Goal: Task Accomplishment & Management: Complete application form

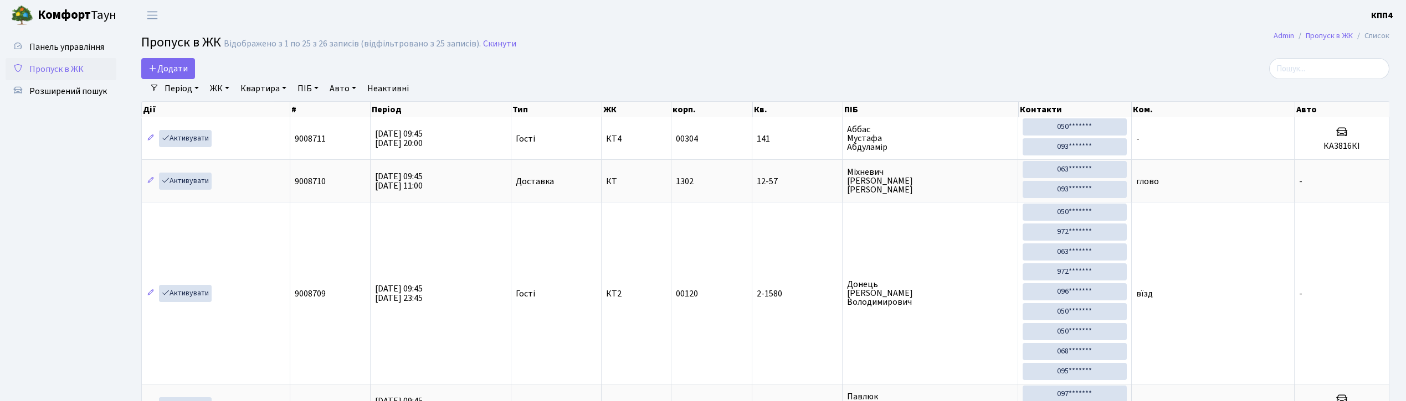
select select "25"
click at [1319, 69] on input "search" at bounding box center [1329, 68] width 120 height 21
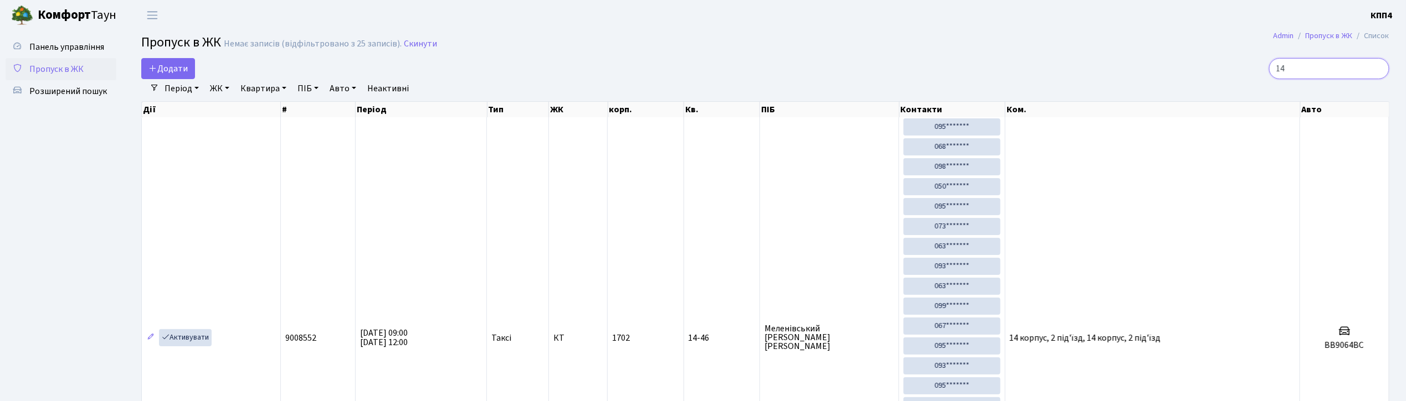
type input "1"
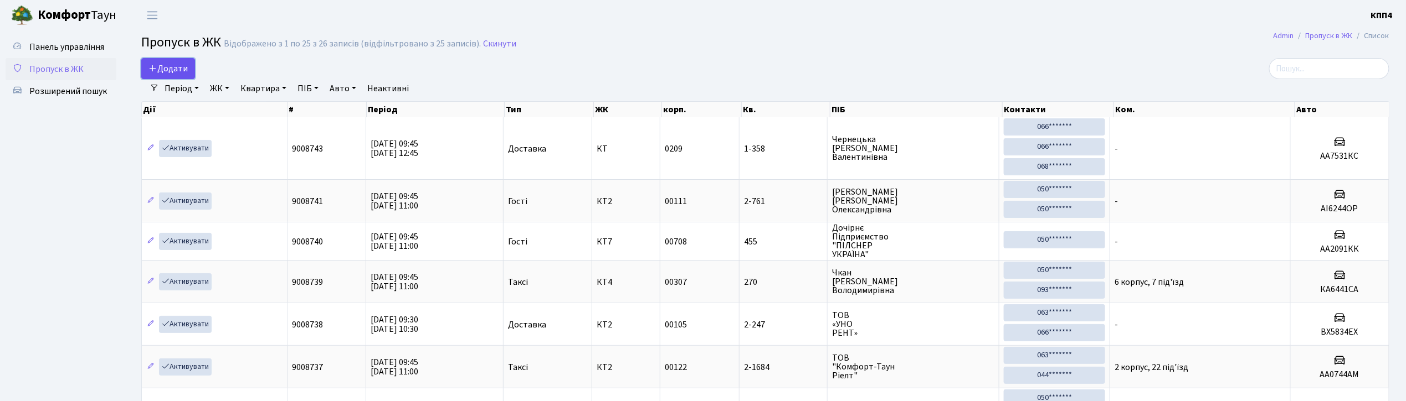
click at [163, 71] on span "Додати" at bounding box center [167, 69] width 39 height 12
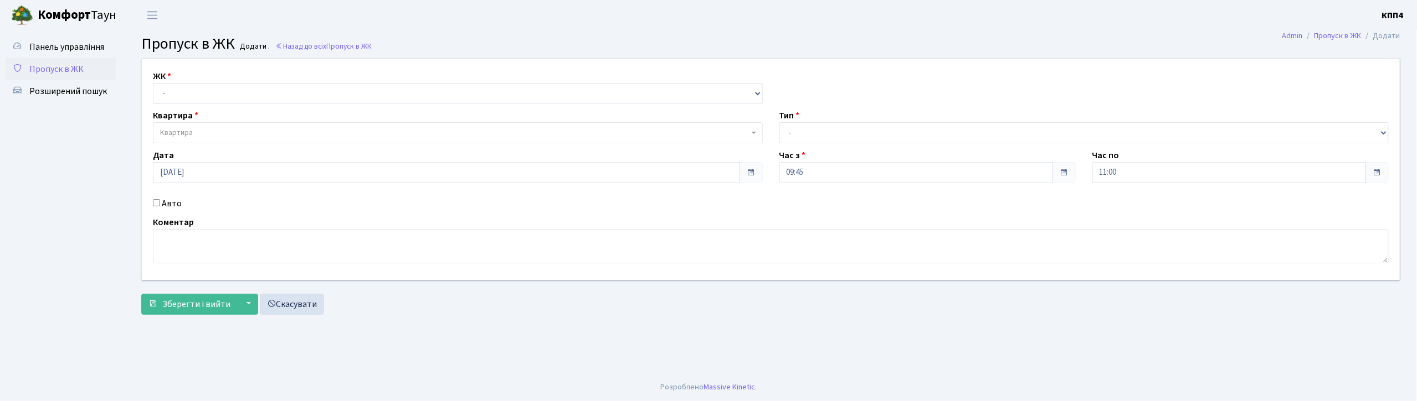
click at [155, 206] on input "Авто" at bounding box center [156, 202] width 7 height 7
checkbox input "true"
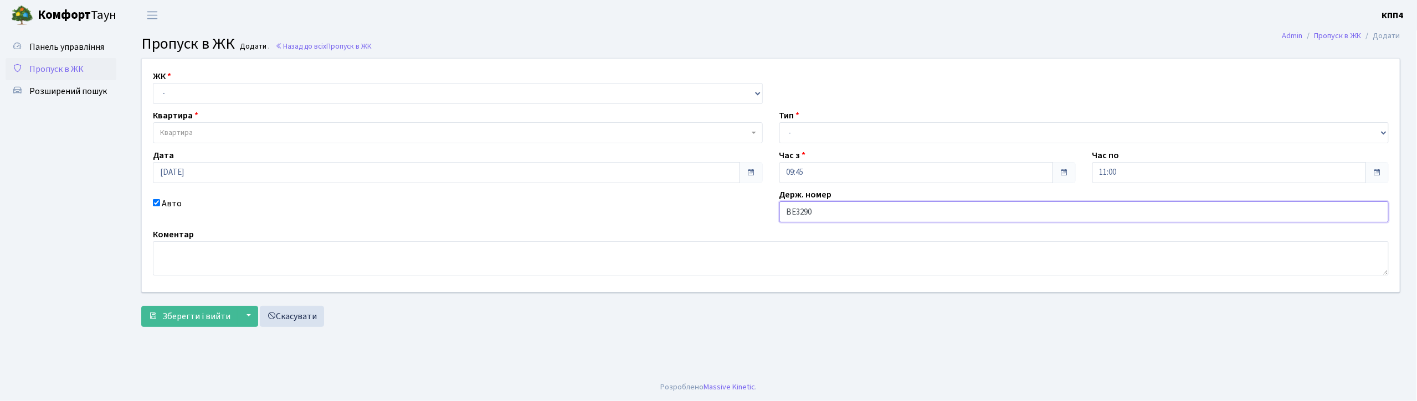
type input "ВЕ3290АО"
click at [226, 96] on select "- КТ, вул. Регенераторна, 4 КТ2, просп. Соборності, 17 КТ3, вул. Березнева, 16 …" at bounding box center [458, 93] width 610 height 21
select select "271"
click at [153, 83] on select "- КТ, вул. Регенераторна, 4 КТ2, просп. Соборності, 17 КТ3, вул. Березнева, 16 …" at bounding box center [458, 93] width 610 height 21
select select
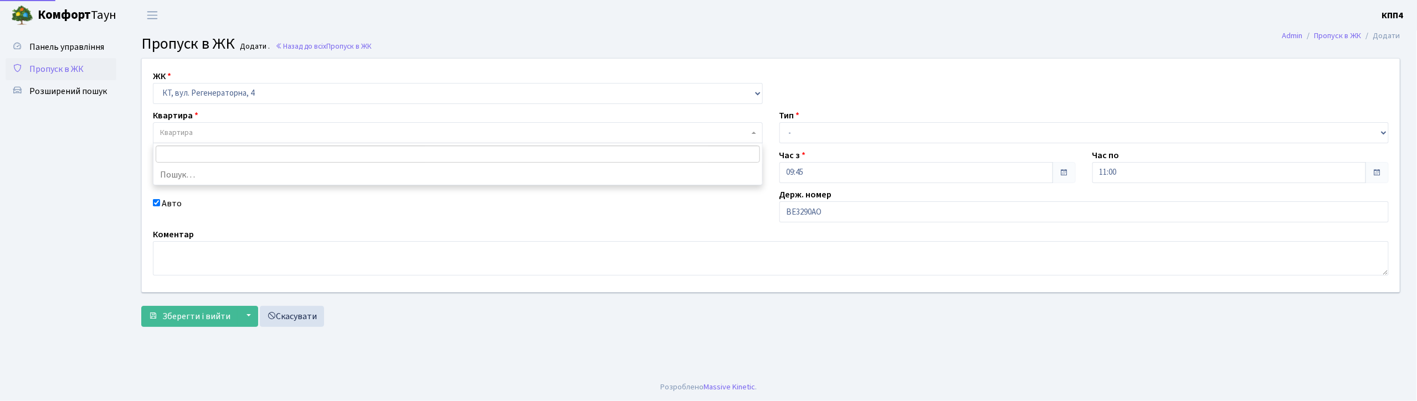
click at [225, 127] on span "Квартира" at bounding box center [454, 132] width 589 height 11
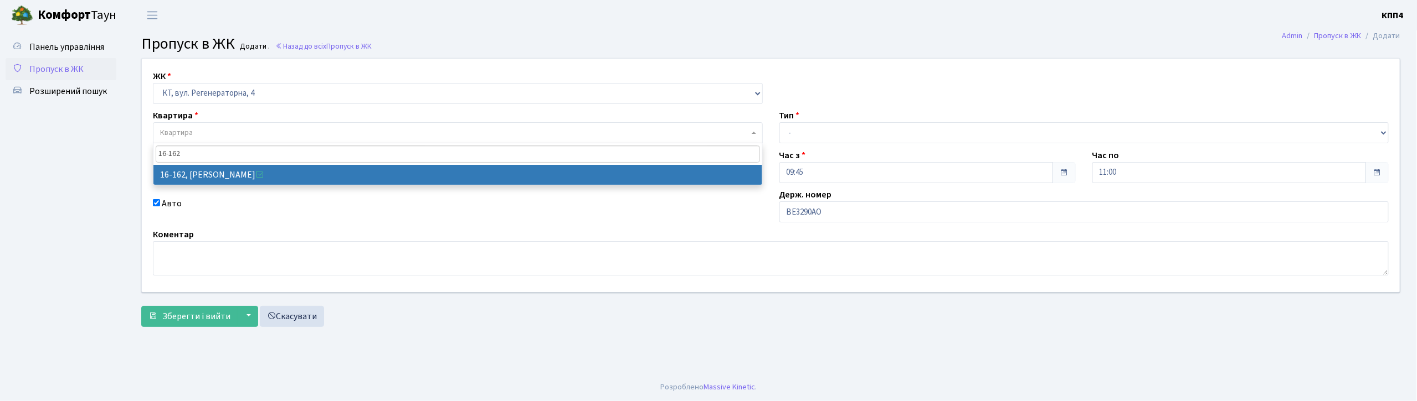
type input "16-162"
select select "8723"
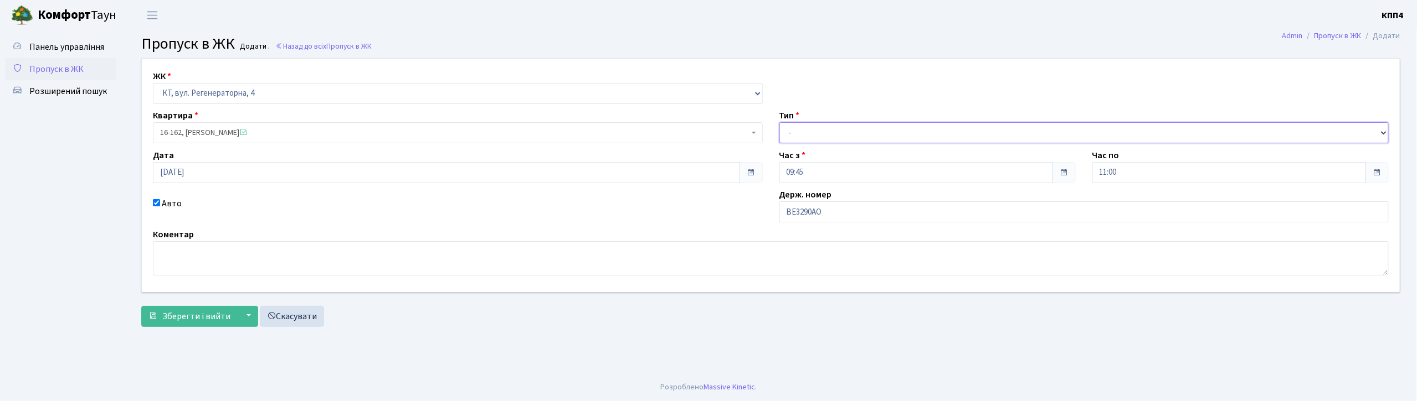
drag, startPoint x: 822, startPoint y: 135, endPoint x: 825, endPoint y: 142, distance: 7.4
click at [823, 135] on select "- Доставка Таксі Гості Сервіс" at bounding box center [1084, 132] width 610 height 21
select select "3"
click at [779, 122] on select "- Доставка Таксі Гості Сервіс" at bounding box center [1084, 132] width 610 height 21
click at [180, 311] on span "Зберегти і вийти" at bounding box center [196, 317] width 68 height 12
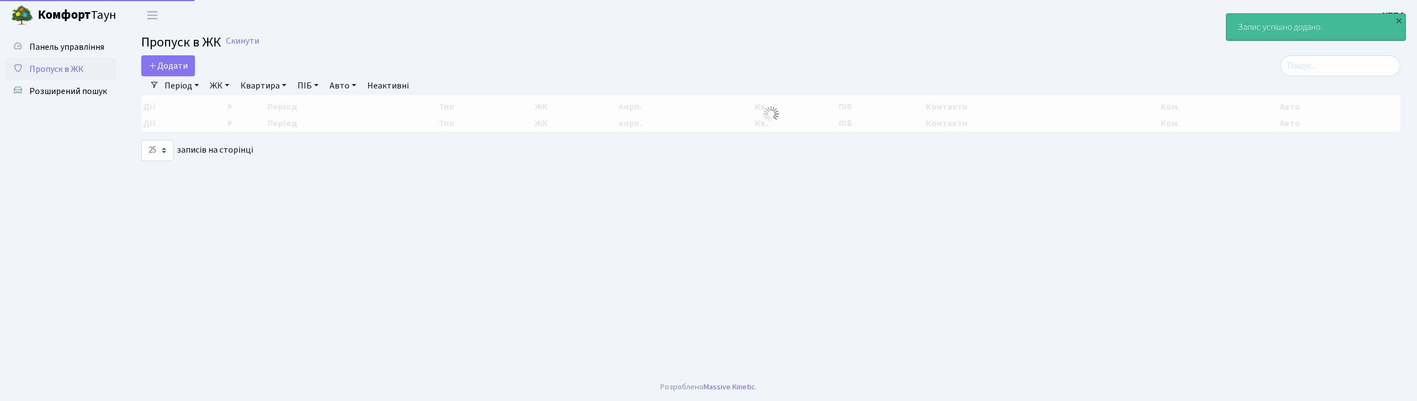
select select "25"
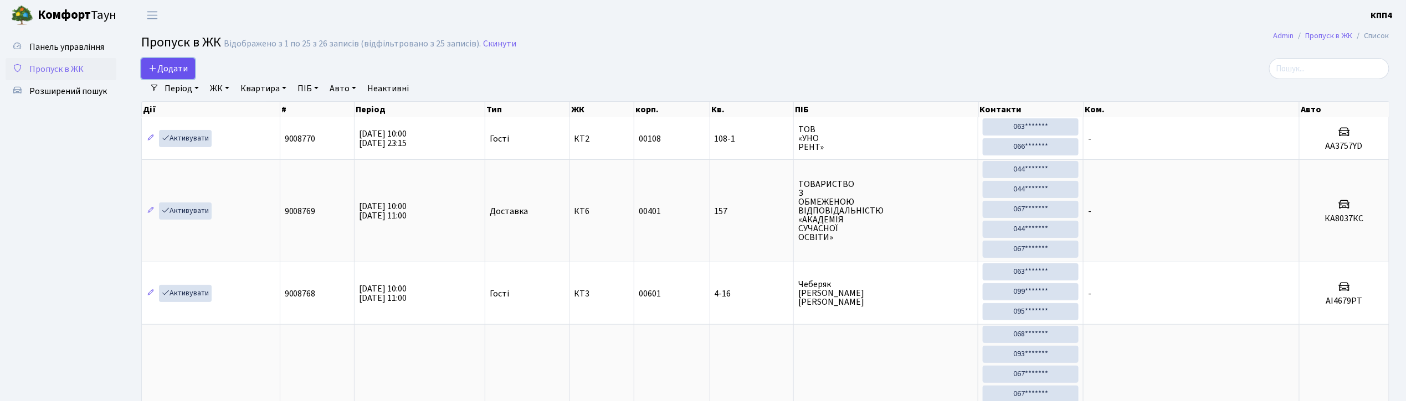
click at [171, 68] on span "Додати" at bounding box center [167, 69] width 39 height 12
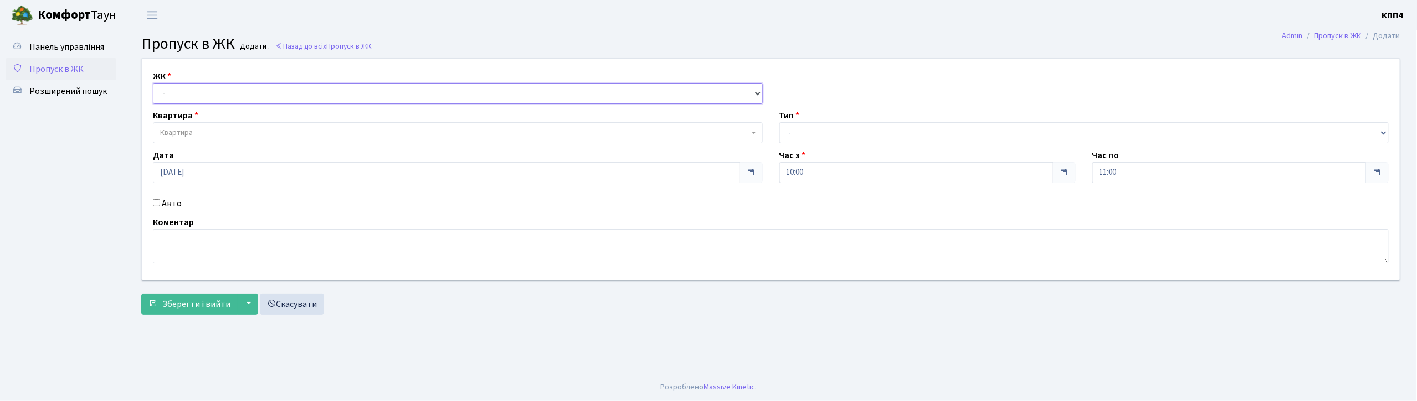
click at [193, 90] on select "- КТ, вул. Регенераторна, 4 КТ2, просп. [STREET_ADDRESS] [STREET_ADDRESS] [PERS…" at bounding box center [458, 93] width 610 height 21
select select "271"
click at [153, 83] on select "- КТ, вул. Регенераторна, 4 КТ2, просп. [STREET_ADDRESS] [STREET_ADDRESS] [PERS…" at bounding box center [458, 93] width 610 height 21
select select
click at [210, 132] on span "Квартира" at bounding box center [454, 132] width 589 height 11
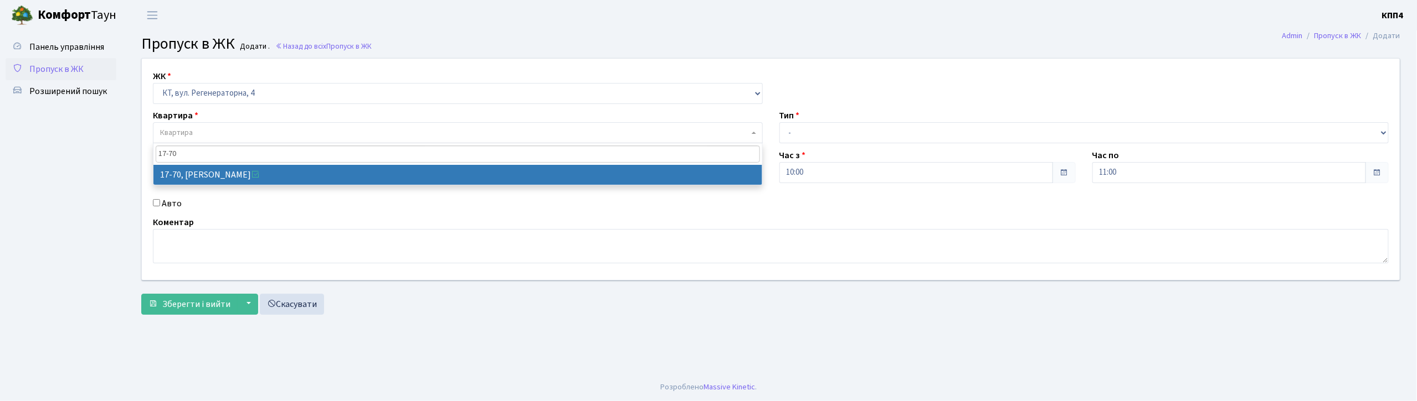
type input "17-70"
drag, startPoint x: 289, startPoint y: 176, endPoint x: 308, endPoint y: 174, distance: 19.5
select select "9024"
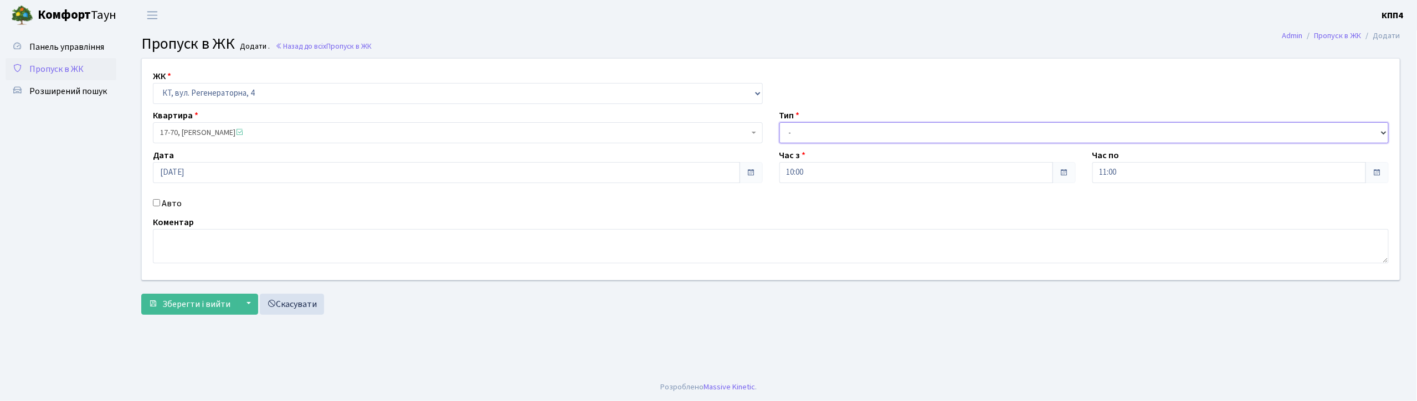
click at [850, 131] on select "- Доставка Таксі Гості Сервіс" at bounding box center [1084, 132] width 610 height 21
select select "1"
click at [779, 122] on select "- Доставка Таксі Гості Сервіс" at bounding box center [1084, 132] width 610 height 21
drag, startPoint x: 194, startPoint y: 307, endPoint x: 234, endPoint y: 306, distance: 39.9
click at [195, 306] on span "Зберегти і вийти" at bounding box center [196, 304] width 68 height 12
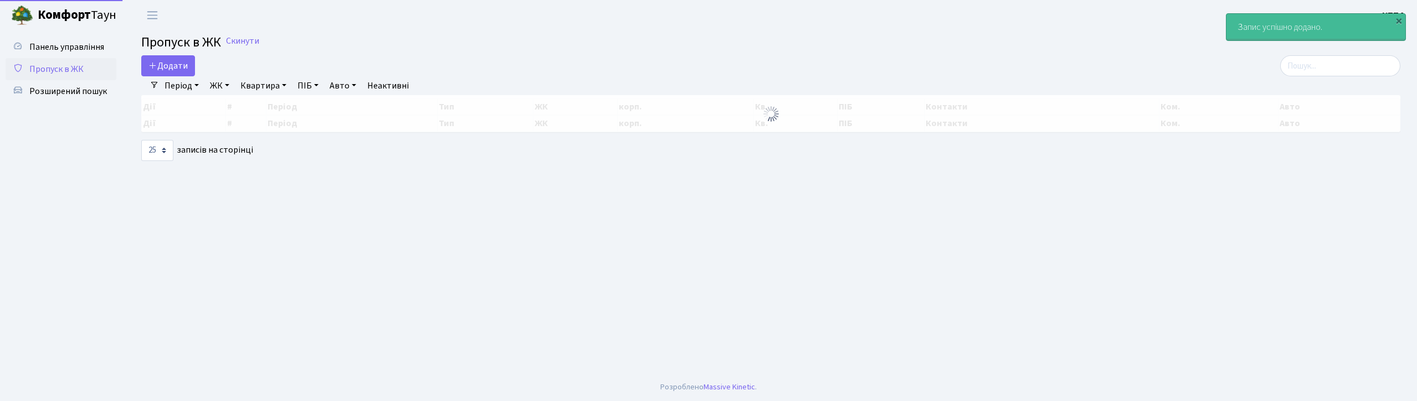
select select "25"
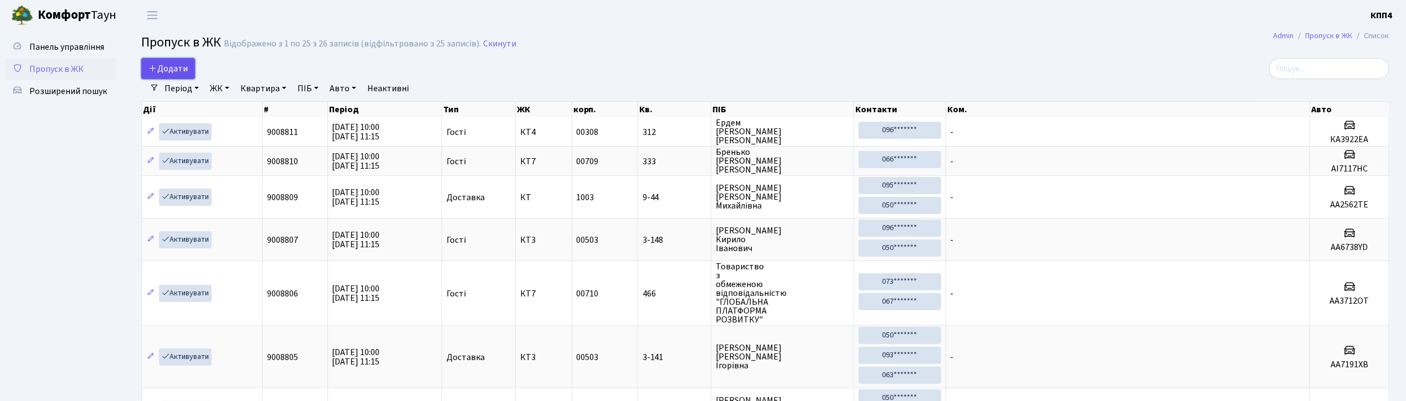
click at [175, 69] on span "Додати" at bounding box center [167, 69] width 39 height 12
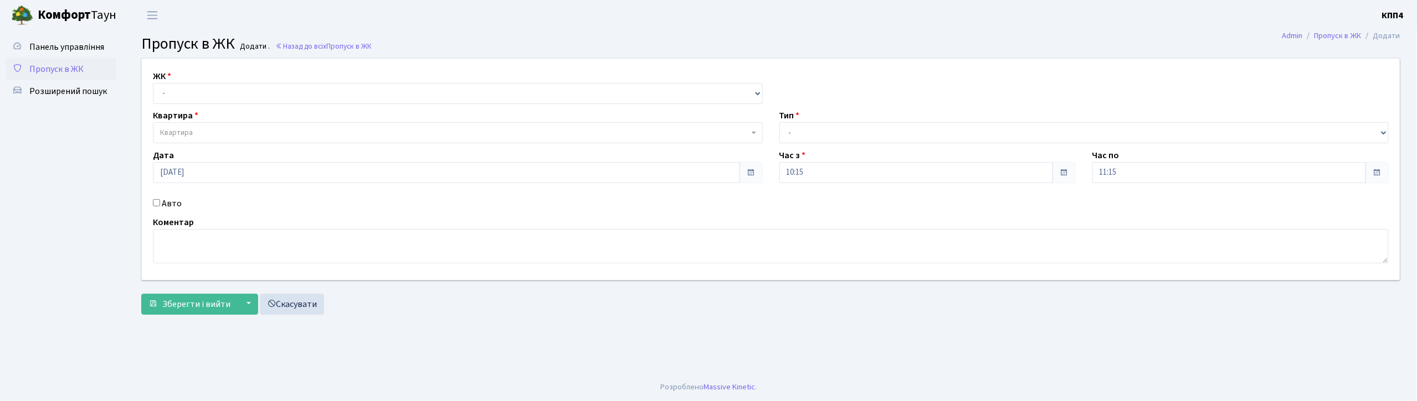
click at [157, 205] on input "Авто" at bounding box center [156, 202] width 7 height 7
checkbox input "true"
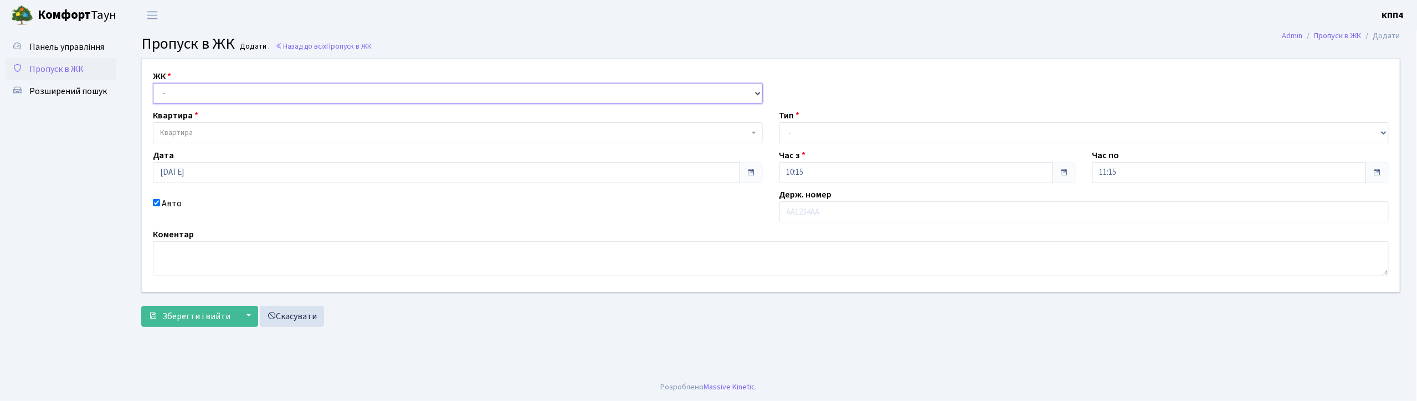
click at [198, 92] on select "- КТ, вул. Регенераторна, 4 КТ2, просп. [STREET_ADDRESS] [STREET_ADDRESS] [PERS…" at bounding box center [458, 93] width 610 height 21
select select "304"
click at [153, 83] on select "- КТ, вул. Регенераторна, 4 КТ2, просп. [STREET_ADDRESS] [STREET_ADDRESS] [PERS…" at bounding box center [458, 93] width 610 height 21
select select
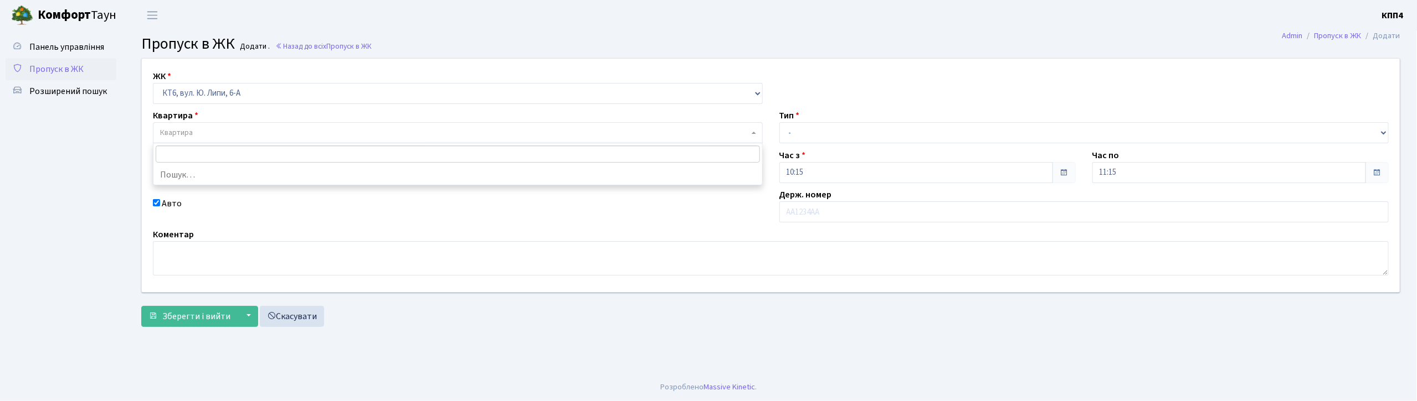
click at [220, 135] on span "Квартира" at bounding box center [454, 132] width 589 height 11
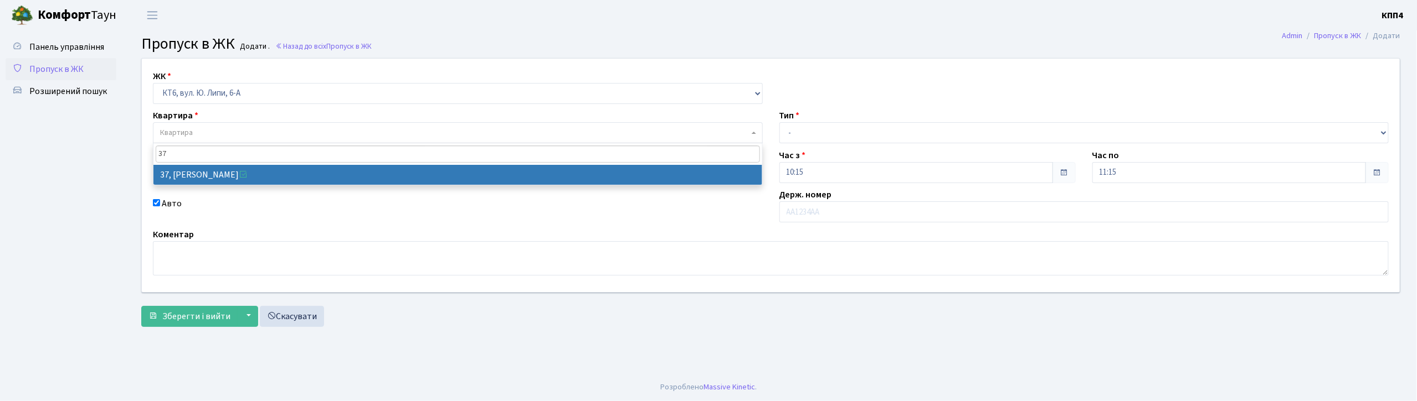
type input "37"
select select "17129"
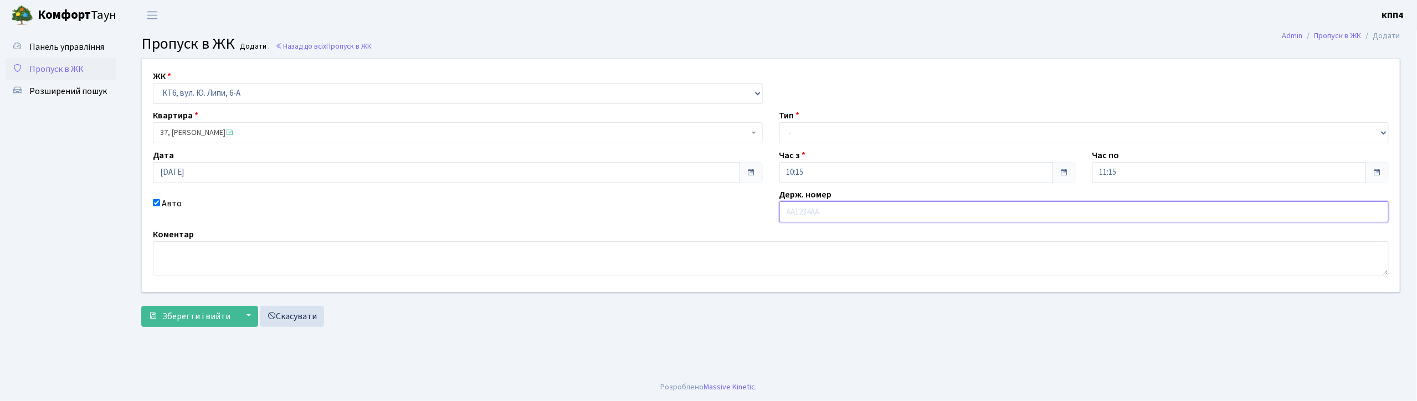
click at [814, 209] on input "text" at bounding box center [1084, 212] width 610 height 21
type input "АН8897СО"
click at [857, 128] on select "- Доставка Таксі Гості Сервіс" at bounding box center [1084, 132] width 610 height 21
select select "2"
click at [779, 122] on select "- Доставка Таксі Гості Сервіс" at bounding box center [1084, 132] width 610 height 21
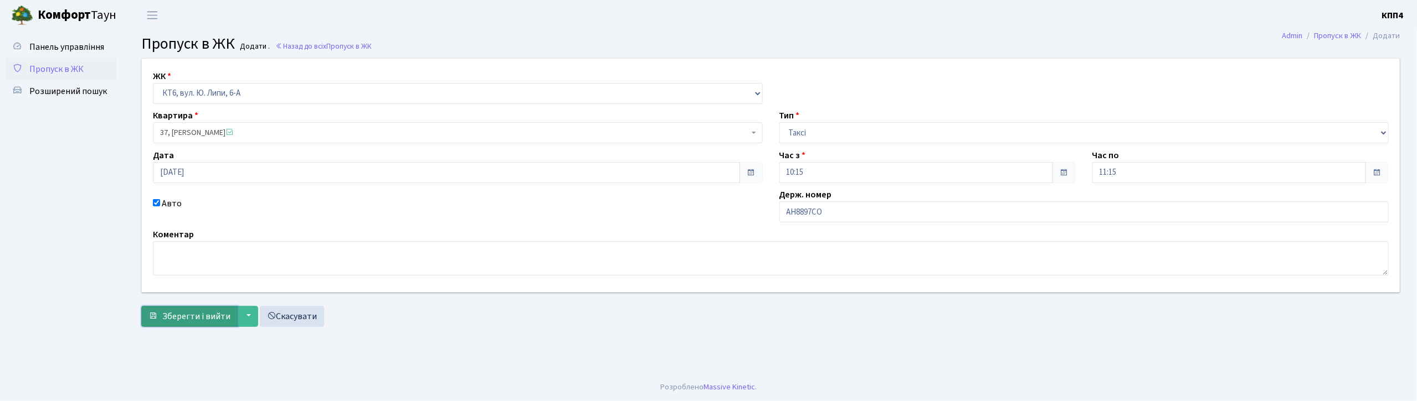
click at [202, 322] on span "Зберегти і вийти" at bounding box center [196, 317] width 68 height 12
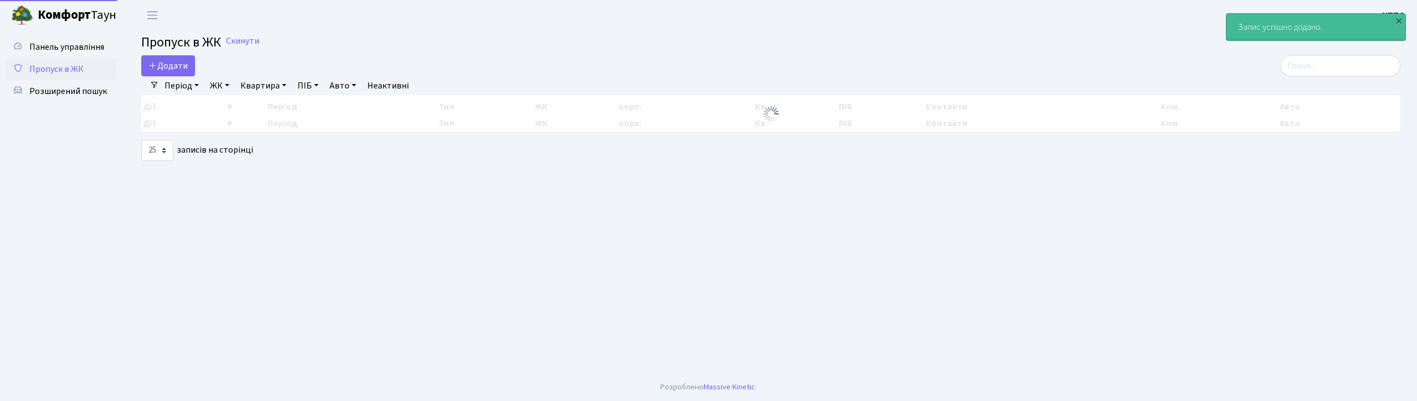
select select "25"
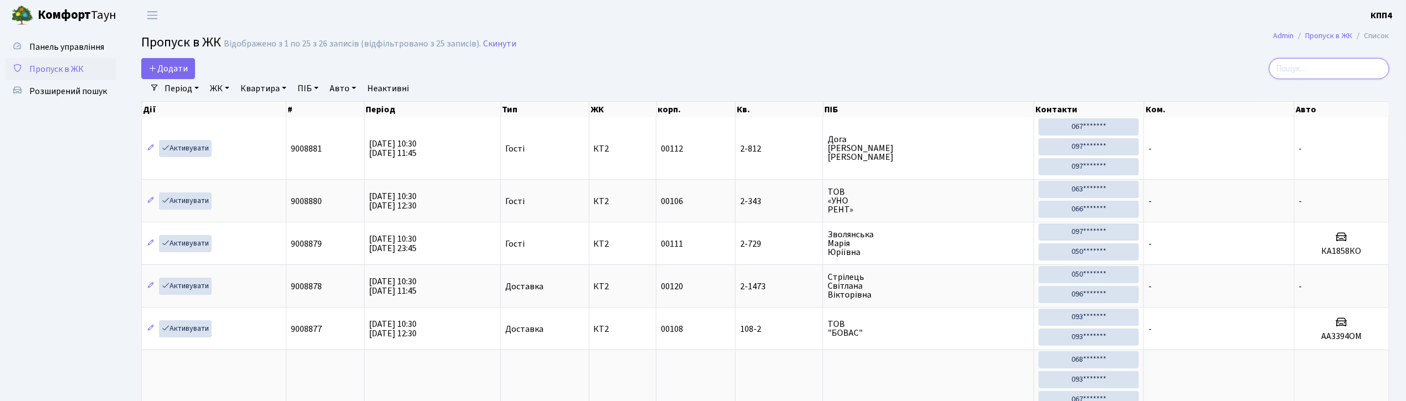
click at [1329, 73] on input "search" at bounding box center [1329, 68] width 120 height 21
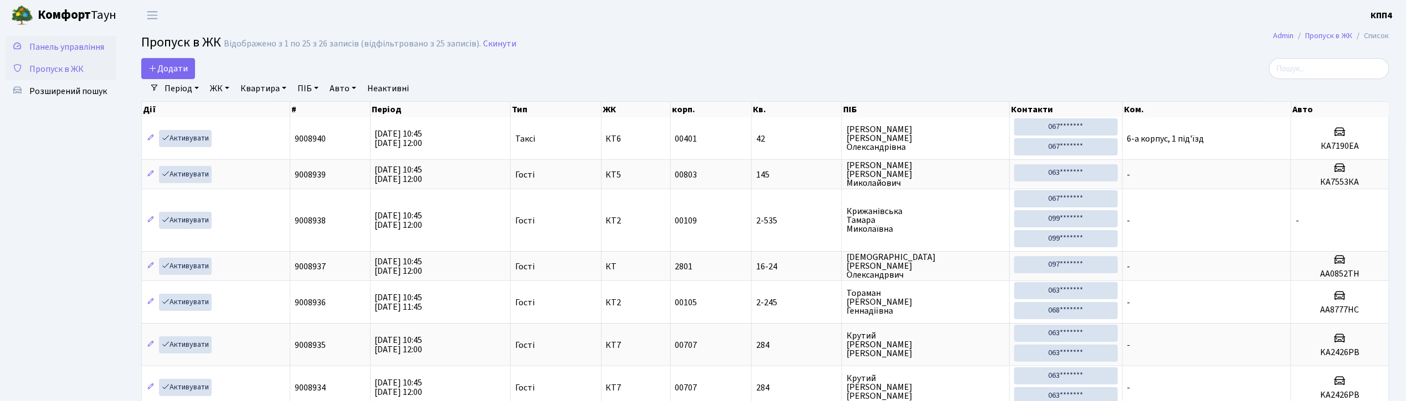
click at [69, 43] on span "Панель управління" at bounding box center [66, 47] width 75 height 12
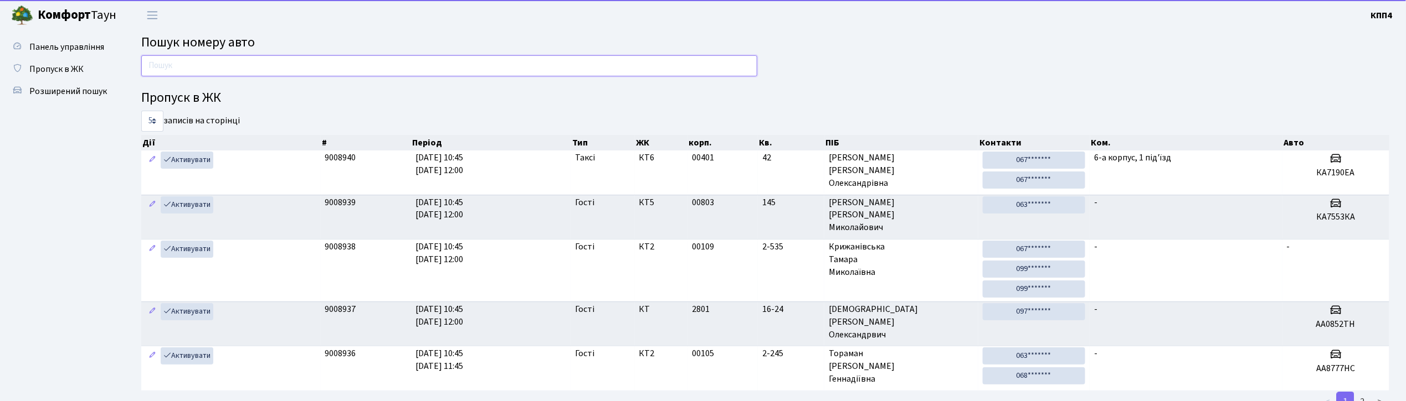
click at [240, 65] on input "text" at bounding box center [449, 65] width 616 height 21
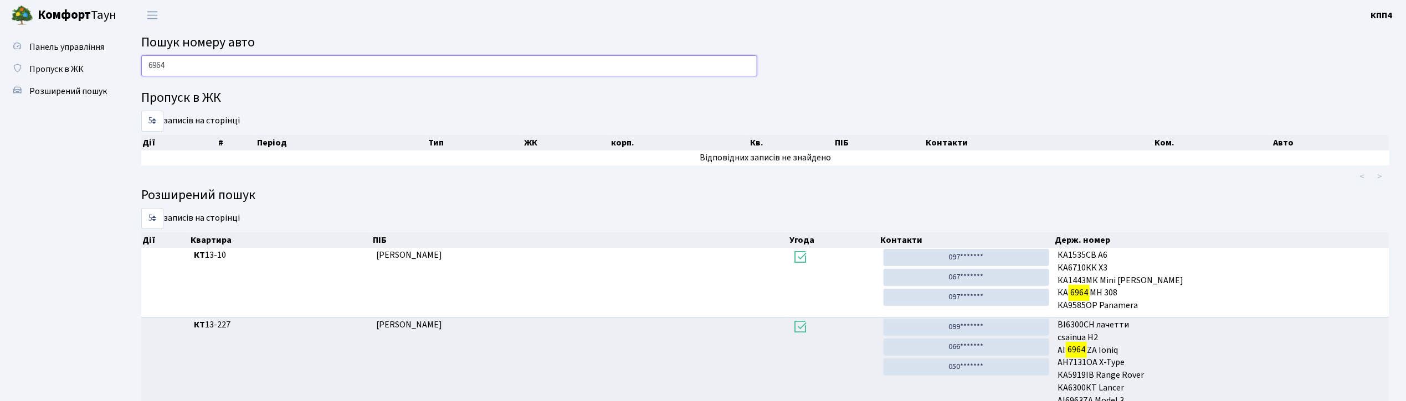
type input "6964"
click at [58, 72] on span "Пропуск в ЖК" at bounding box center [56, 69] width 54 height 12
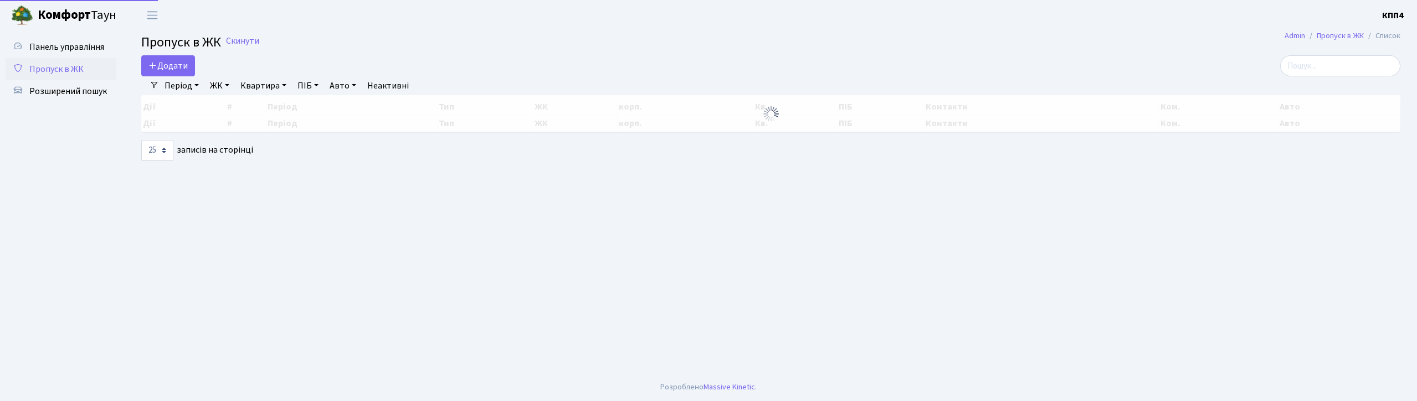
select select "25"
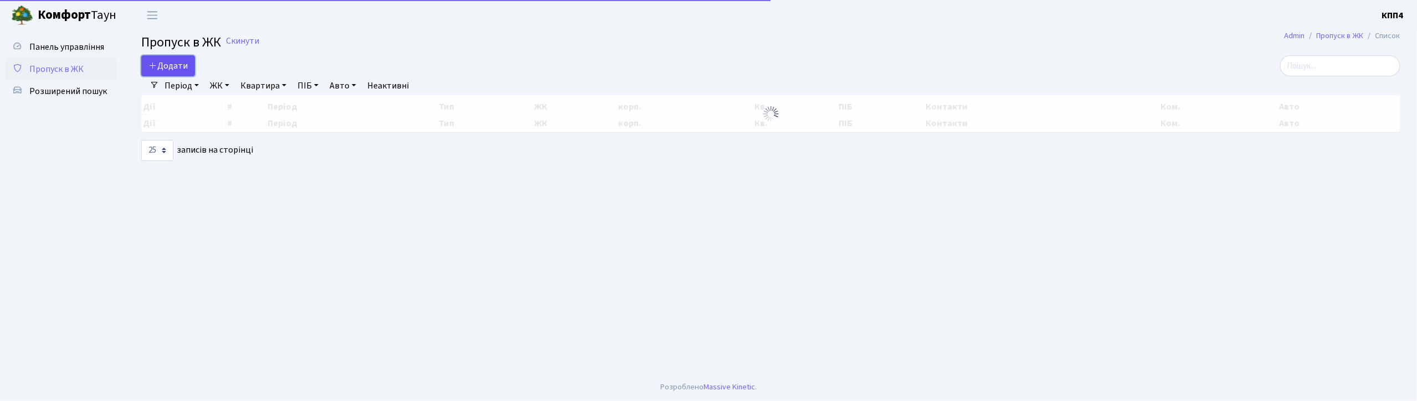
click at [167, 64] on span "Додати" at bounding box center [167, 66] width 39 height 12
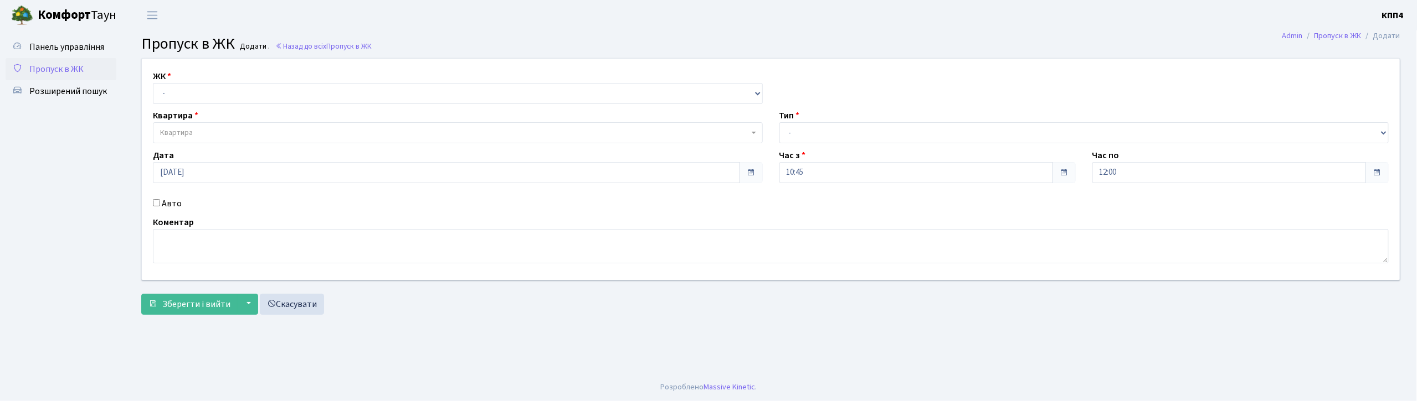
click at [156, 203] on input "Авто" at bounding box center [156, 202] width 7 height 7
checkbox input "true"
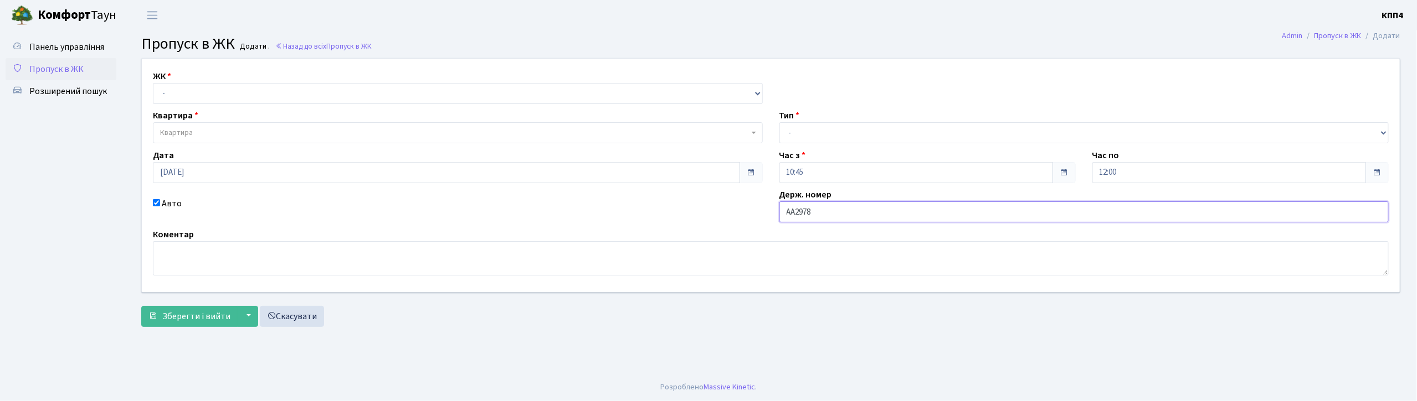
type input "АА2978ТІ"
click at [226, 87] on select "- КТ, вул. Регенераторна, 4 КТ2, просп. Соборності, 17 КТ3, вул. Березнева, 16 …" at bounding box center [458, 93] width 610 height 21
select select "271"
click at [153, 83] on select "- КТ, вул. Регенераторна, 4 КТ2, просп. Соборності, 17 КТ3, вул. Березнева, 16 …" at bounding box center [458, 93] width 610 height 21
select select
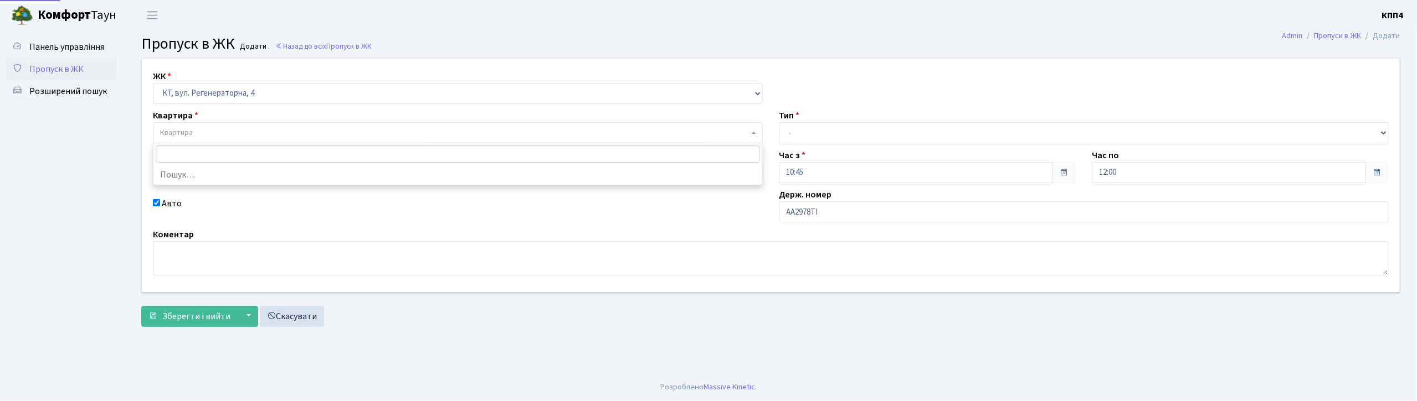
click at [238, 125] on span "Квартира" at bounding box center [458, 132] width 610 height 21
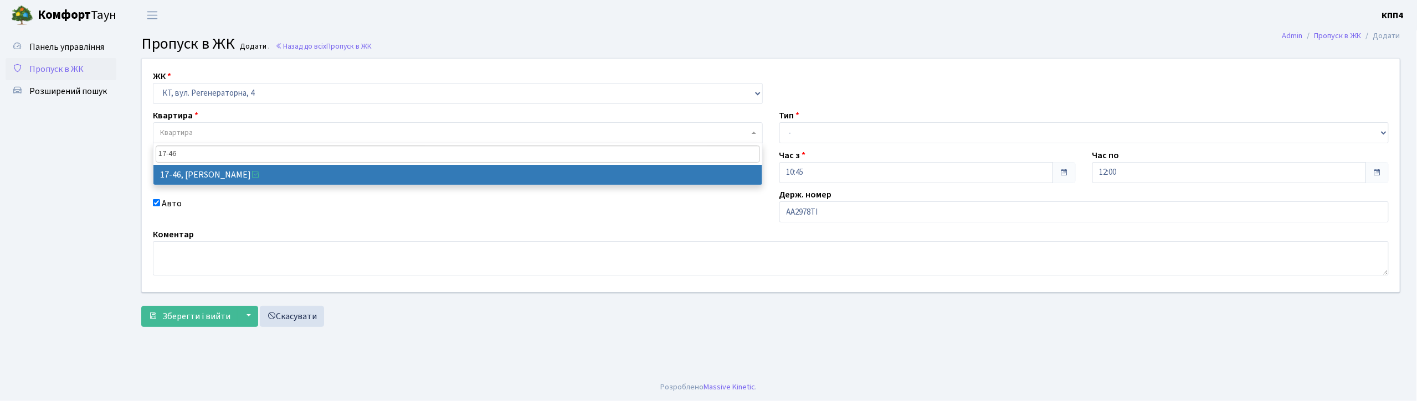
type input "17-46"
select select "9000"
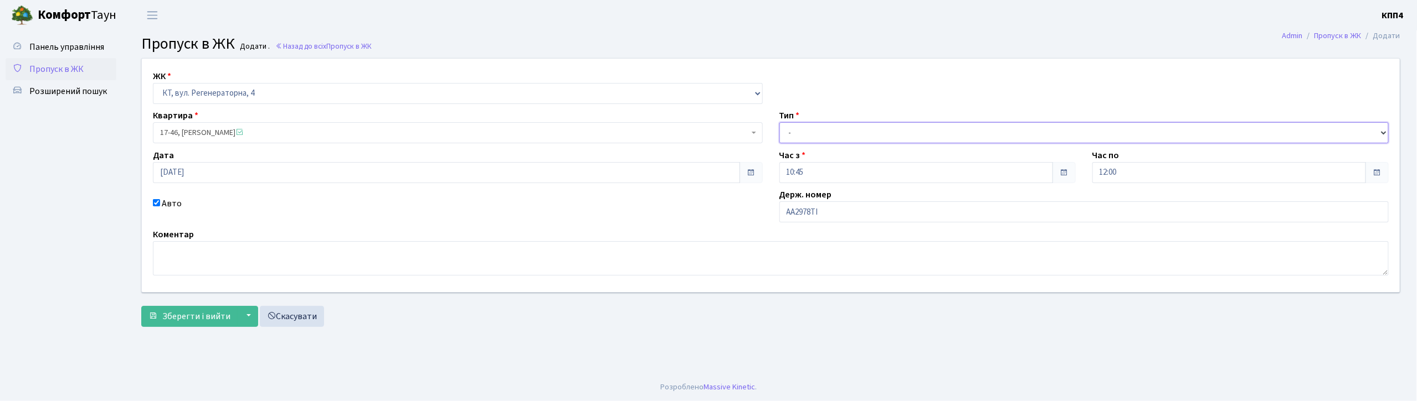
drag, startPoint x: 824, startPoint y: 133, endPoint x: 828, endPoint y: 142, distance: 10.4
click at [824, 133] on select "- Доставка Таксі Гості Сервіс" at bounding box center [1084, 132] width 610 height 21
select select "1"
click at [779, 122] on select "- Доставка Таксі Гості Сервіс" at bounding box center [1084, 132] width 610 height 21
click at [198, 318] on span "Зберегти і вийти" at bounding box center [196, 317] width 68 height 12
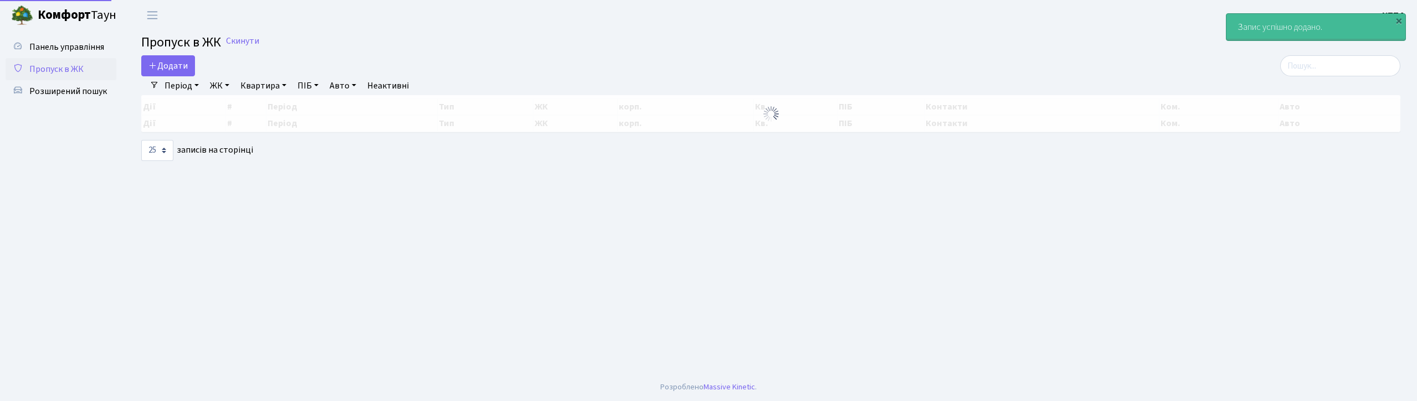
select select "25"
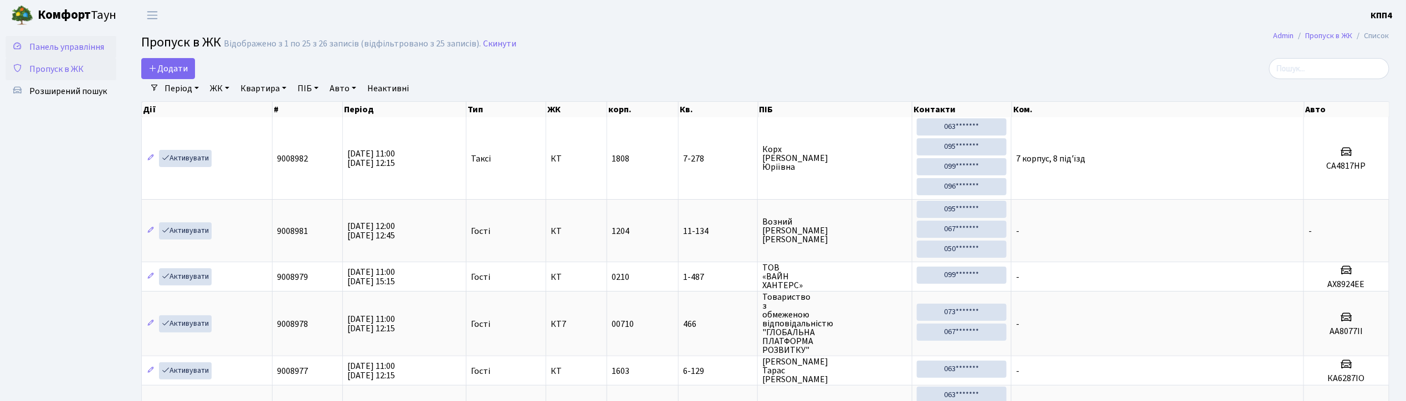
click at [85, 44] on span "Панель управління" at bounding box center [66, 47] width 75 height 12
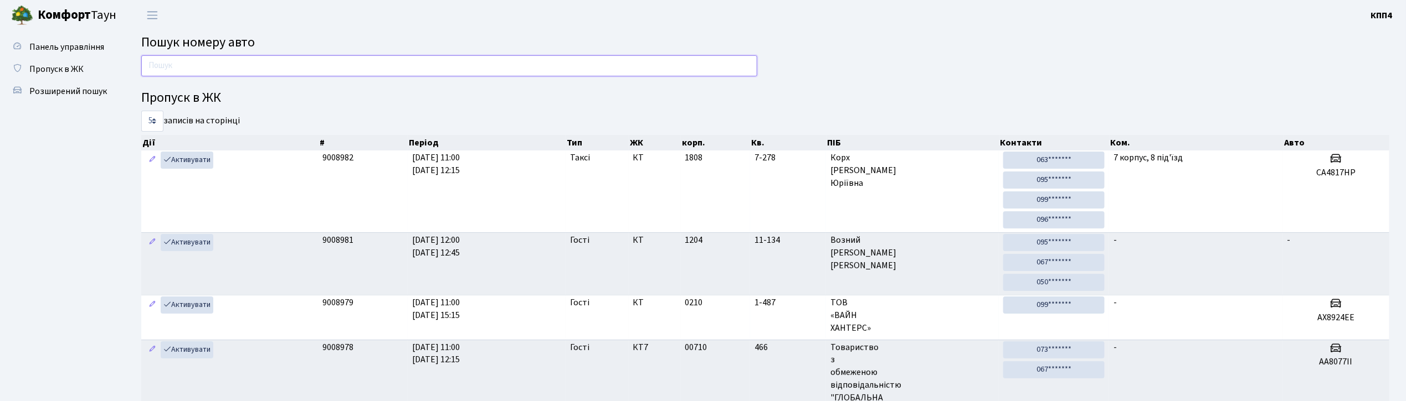
click at [373, 68] on input "text" at bounding box center [449, 65] width 616 height 21
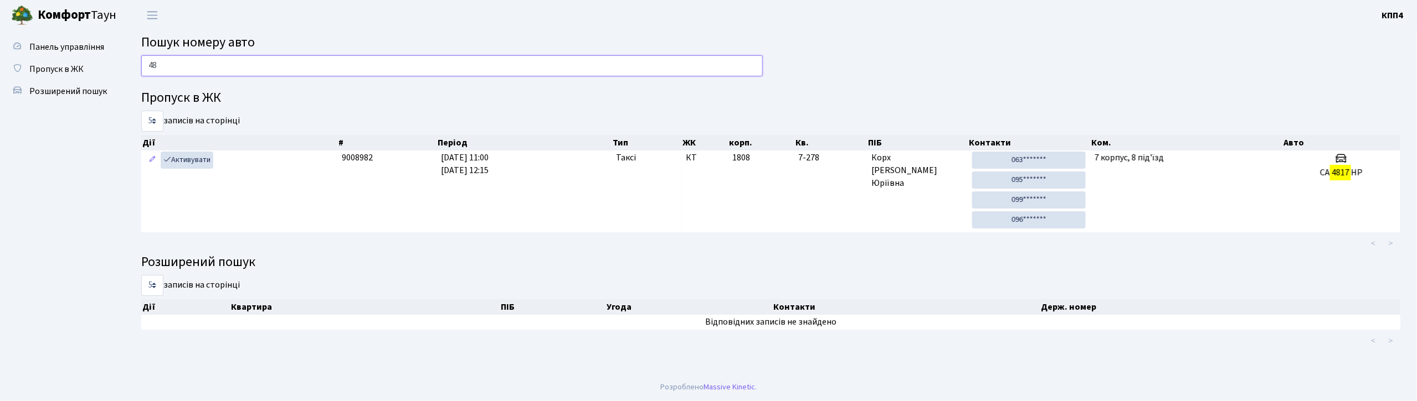
type input "4"
